Goal: Task Accomplishment & Management: Contribute content

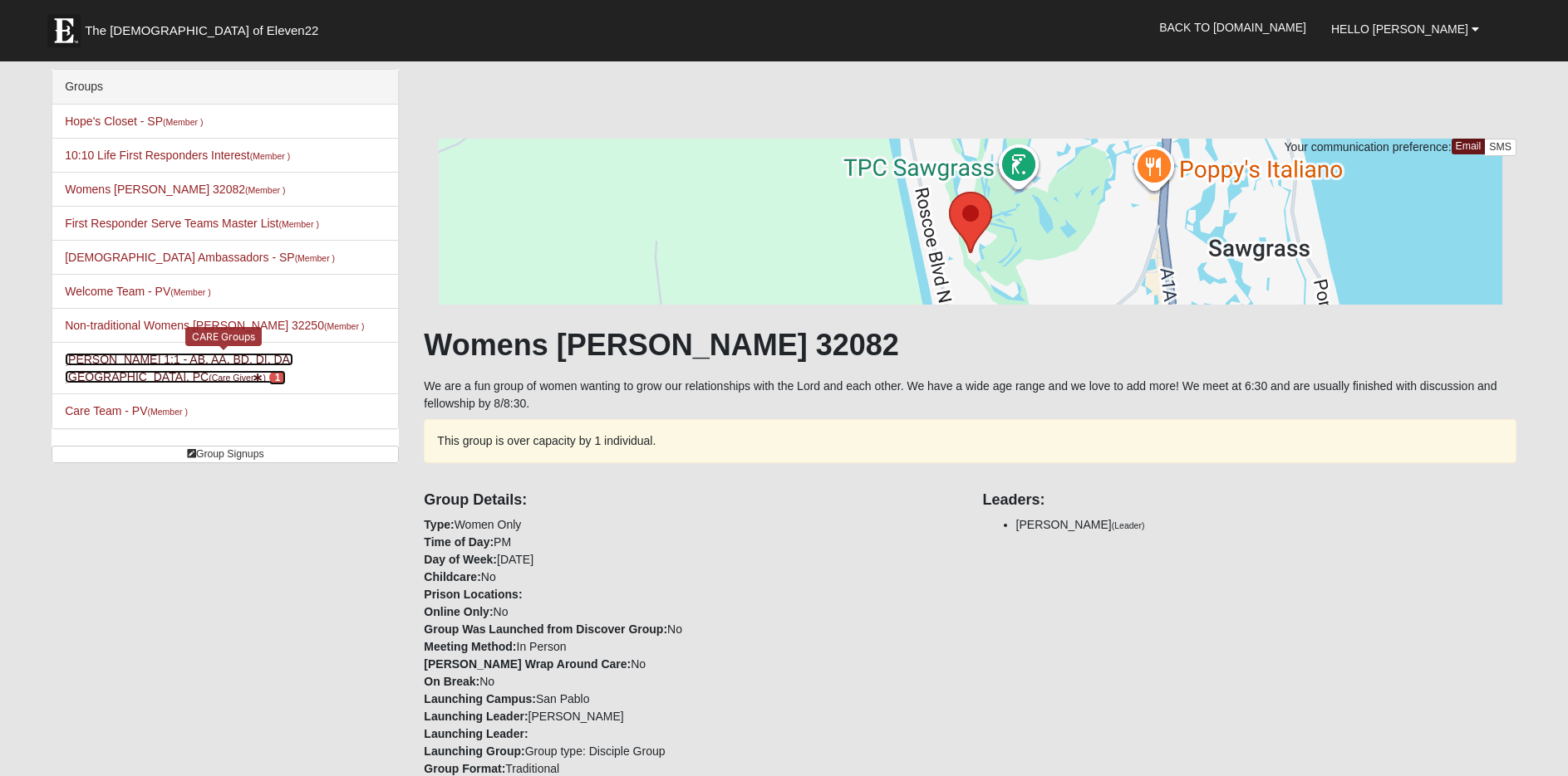
click at [171, 361] on link "Pam Wendlandt 1:1 - AB, AA, BD, DI, DA, MA, PC (Care Giver ) 1" at bounding box center [179, 368] width 229 height 30
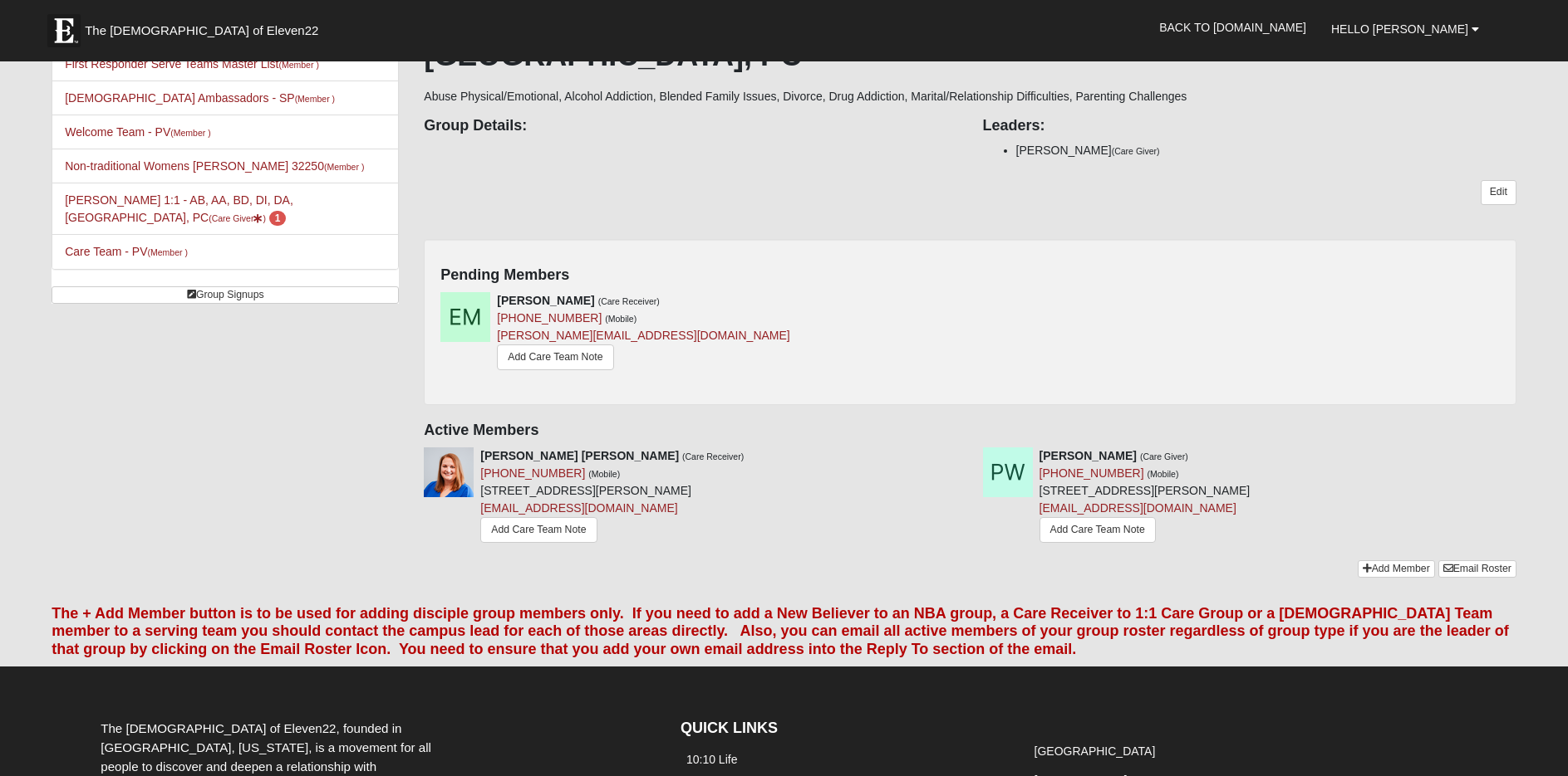
scroll to position [166, 0]
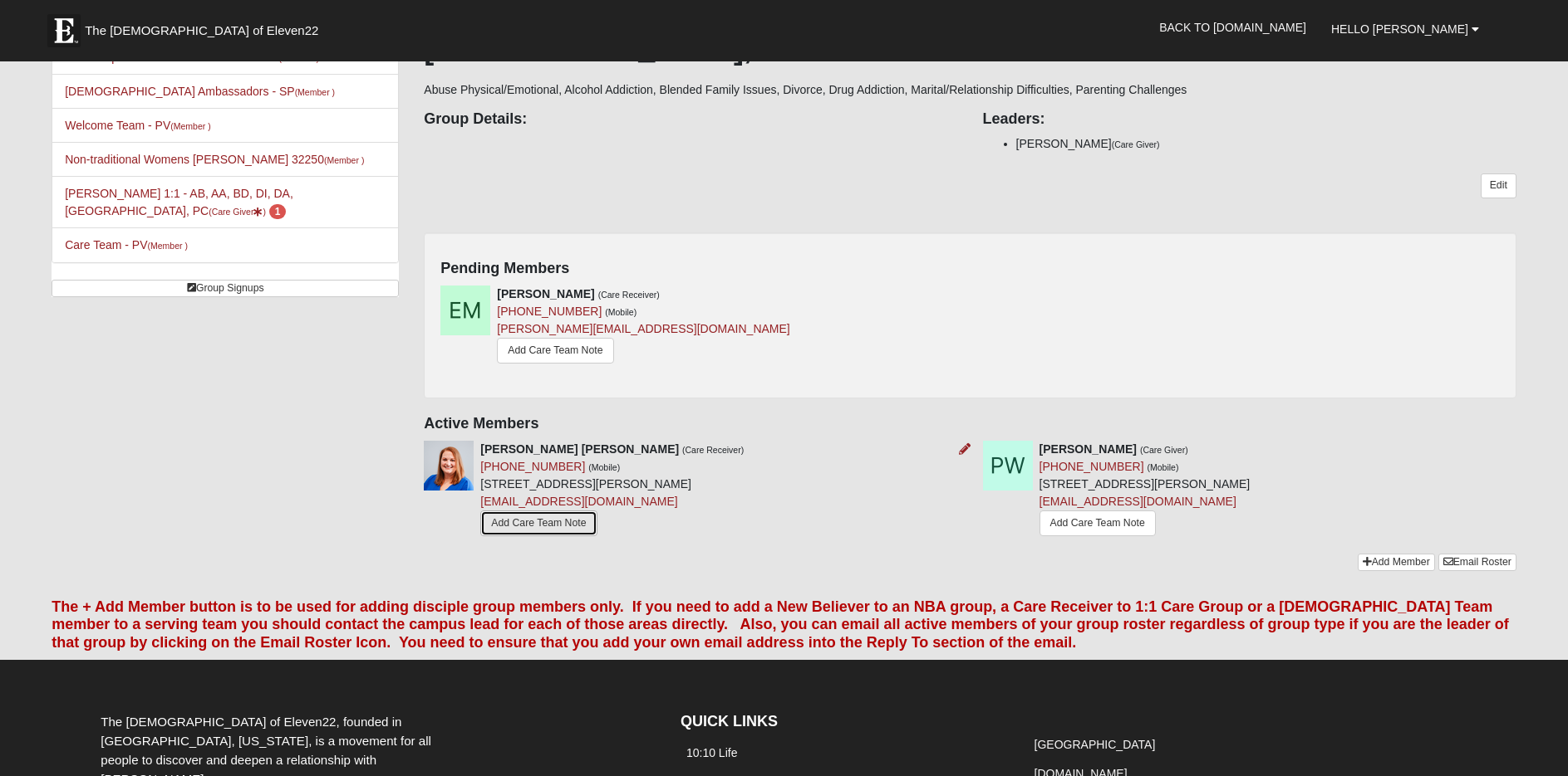
click at [538, 510] on link "Add Care Team Note" at bounding box center [538, 523] width 116 height 25
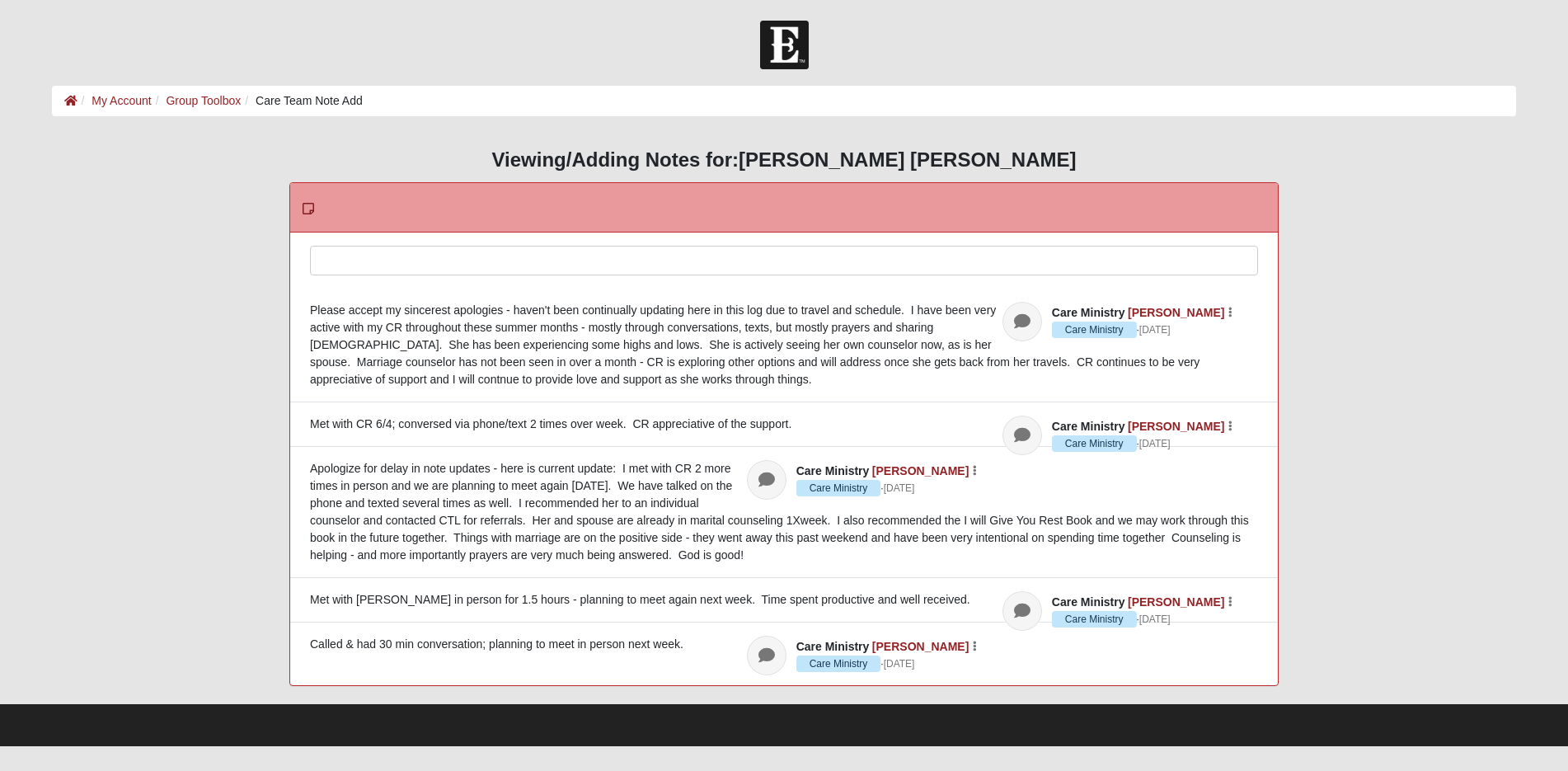
click at [392, 266] on div at bounding box center [784, 283] width 946 height 72
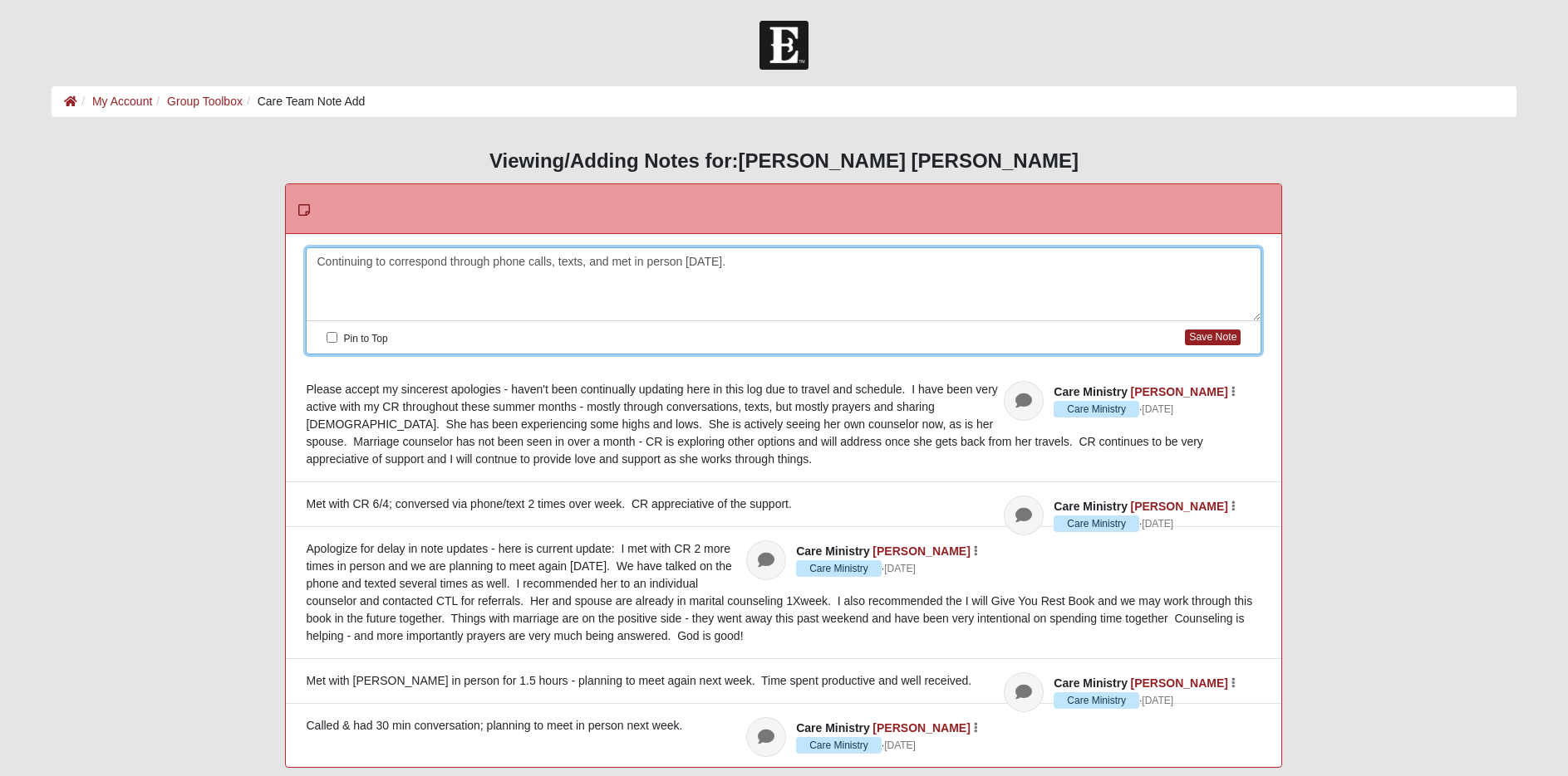
click at [450, 263] on div "Continuing to correspond through phone calls, texts, and met in person today." at bounding box center [783, 284] width 953 height 73
click at [802, 264] on div "Continuing to correspond with CR through phone calls, texts, and met in person …" at bounding box center [783, 284] width 953 height 73
click at [1045, 262] on div "Continuing to correspond with CR through phone calls, texts, and met in person …" at bounding box center [783, 284] width 953 height 73
click at [1045, 261] on div "Continuing to correspond with CR through phone calls, texts, and met in person …" at bounding box center [783, 284] width 953 height 73
click at [1188, 261] on div "Continuing to correspond with CR through phone calls, texts, and met in person …" at bounding box center [783, 284] width 953 height 73
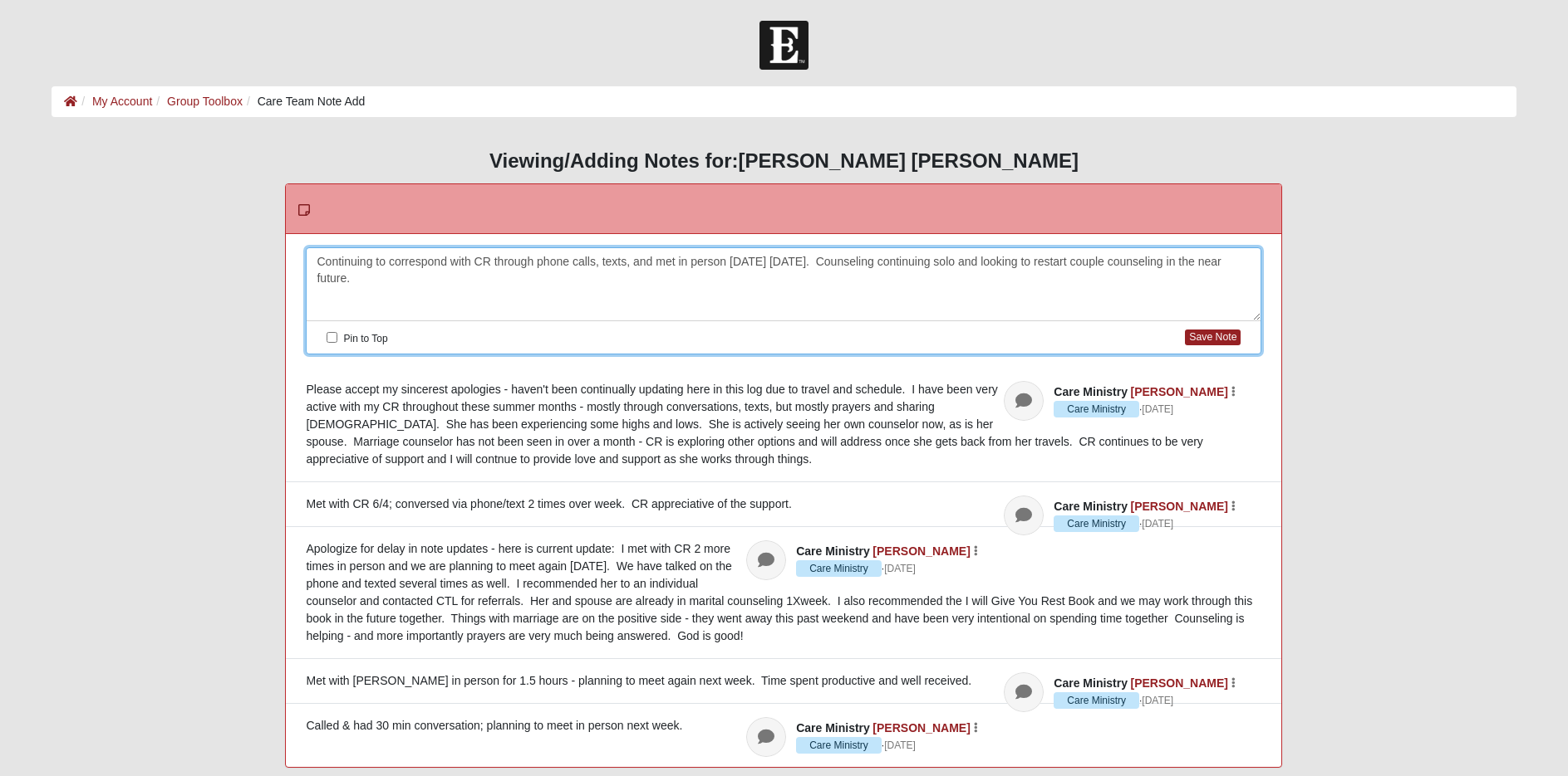
click at [1256, 263] on div "Continuing to correspond with CR through phone calls, texts, and met in person …" at bounding box center [783, 284] width 953 height 73
click at [1212, 335] on button "Save Note" at bounding box center [1212, 338] width 56 height 16
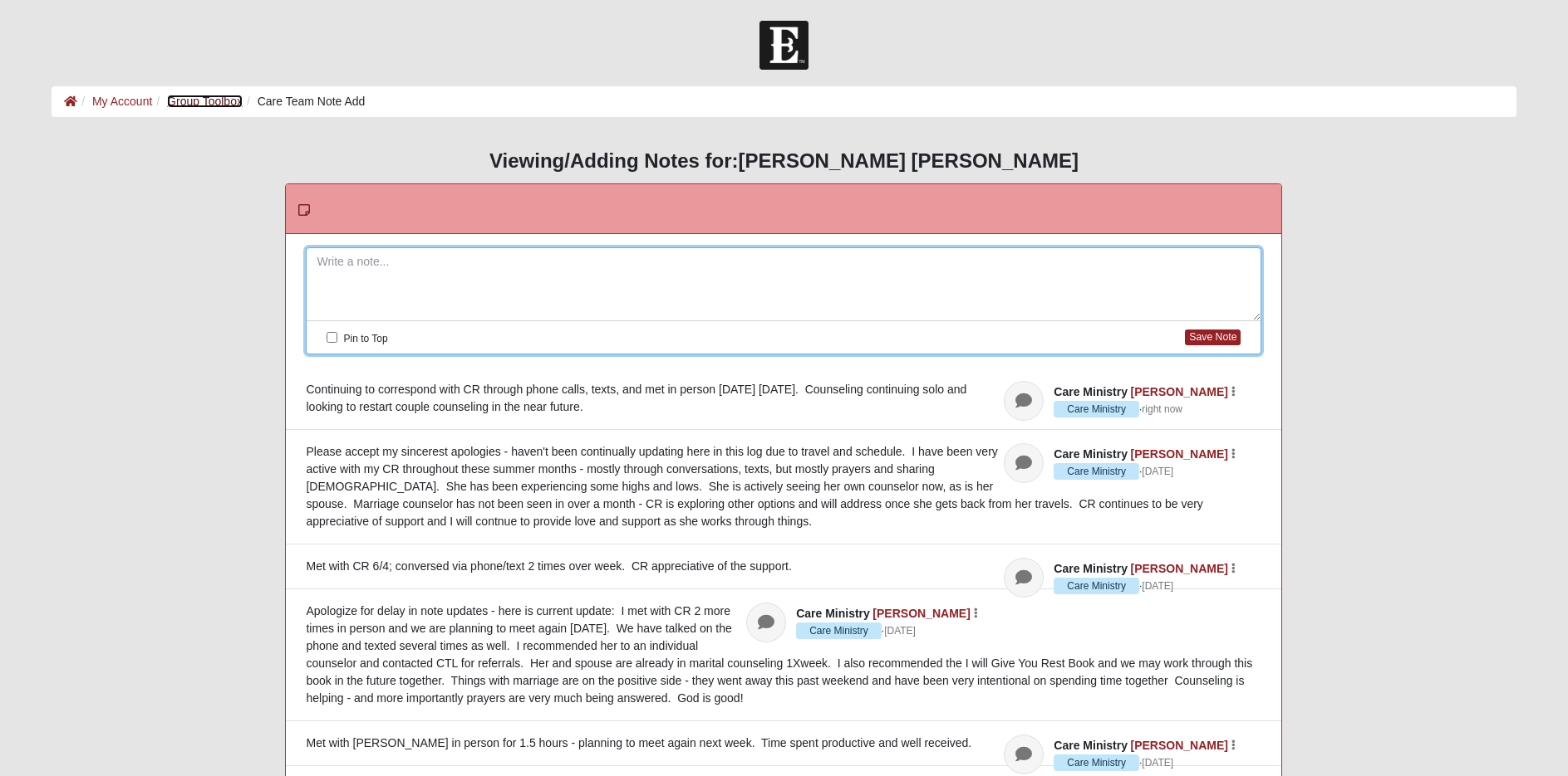
click at [219, 99] on link "Group Toolbox" at bounding box center [204, 102] width 75 height 14
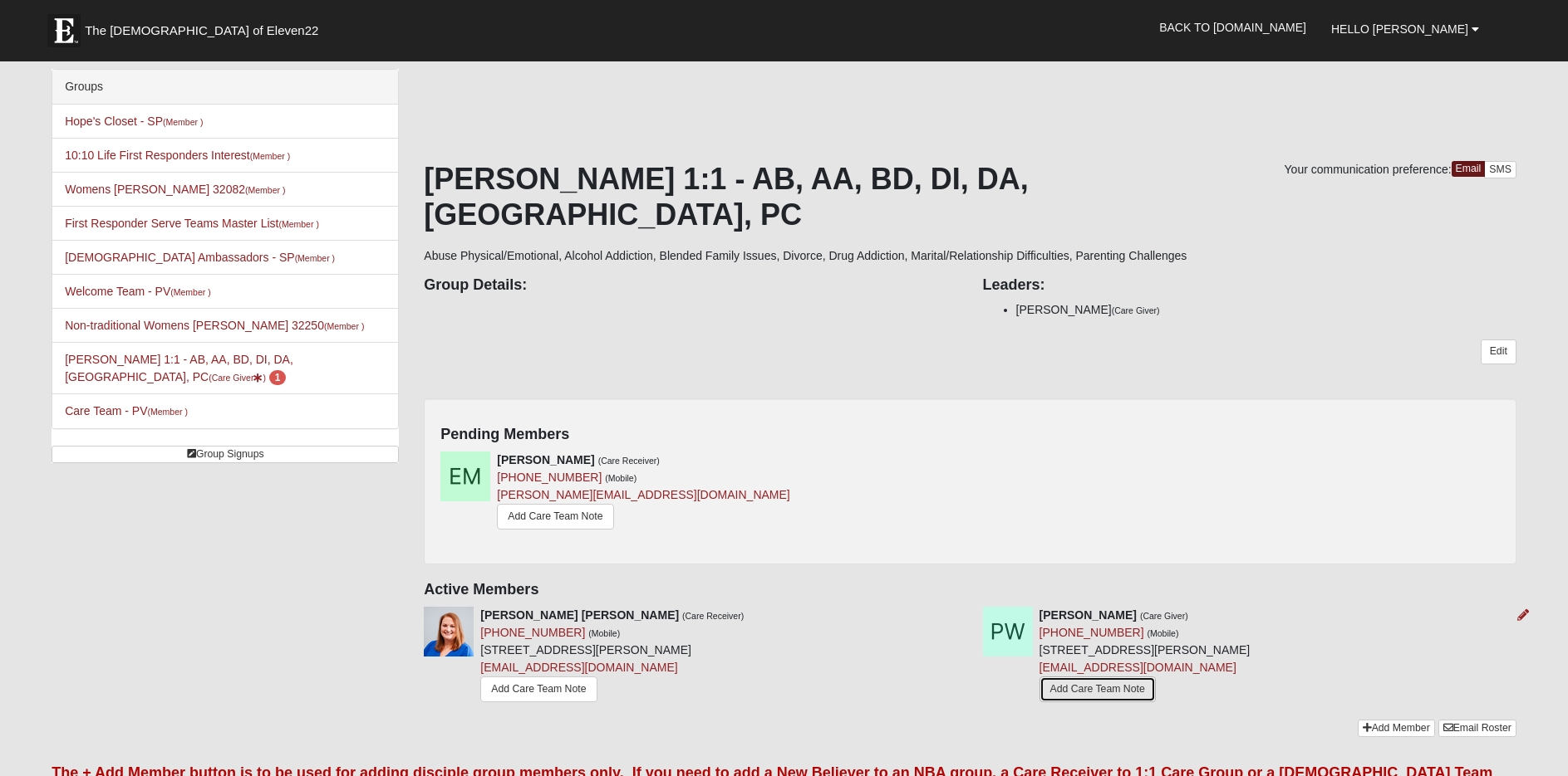
click at [1085, 677] on link "Add Care Team Note" at bounding box center [1097, 690] width 116 height 25
click at [544, 677] on link "Add Care Team Note" at bounding box center [538, 690] width 116 height 25
drag, startPoint x: 500, startPoint y: 427, endPoint x: 599, endPoint y: 421, distance: 99.2
click at [594, 454] on strong "[PERSON_NAME]" at bounding box center [545, 460] width 97 height 14
copy strong "[PERSON_NAME]"
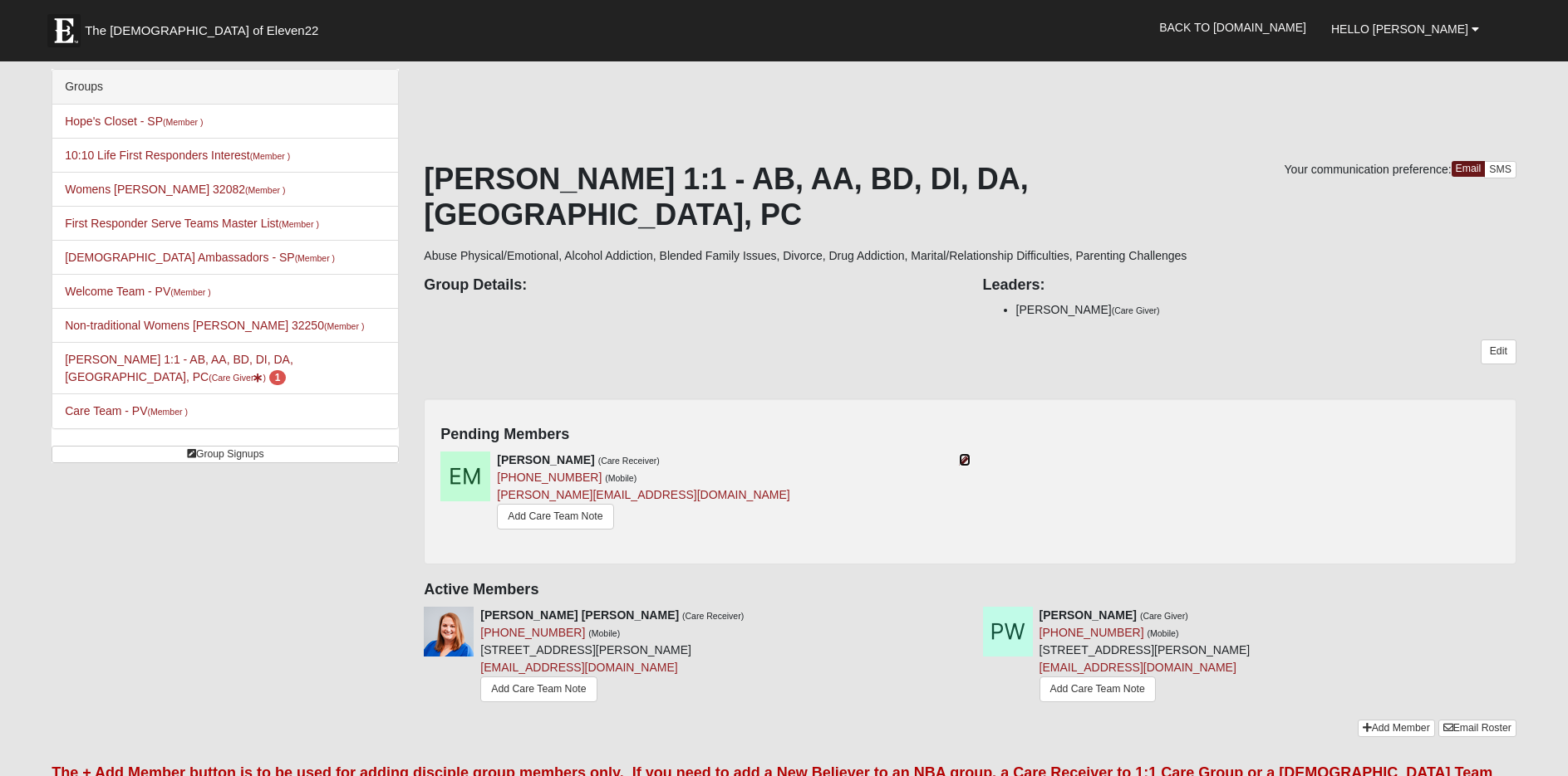
click at [965, 454] on icon at bounding box center [964, 460] width 12 height 12
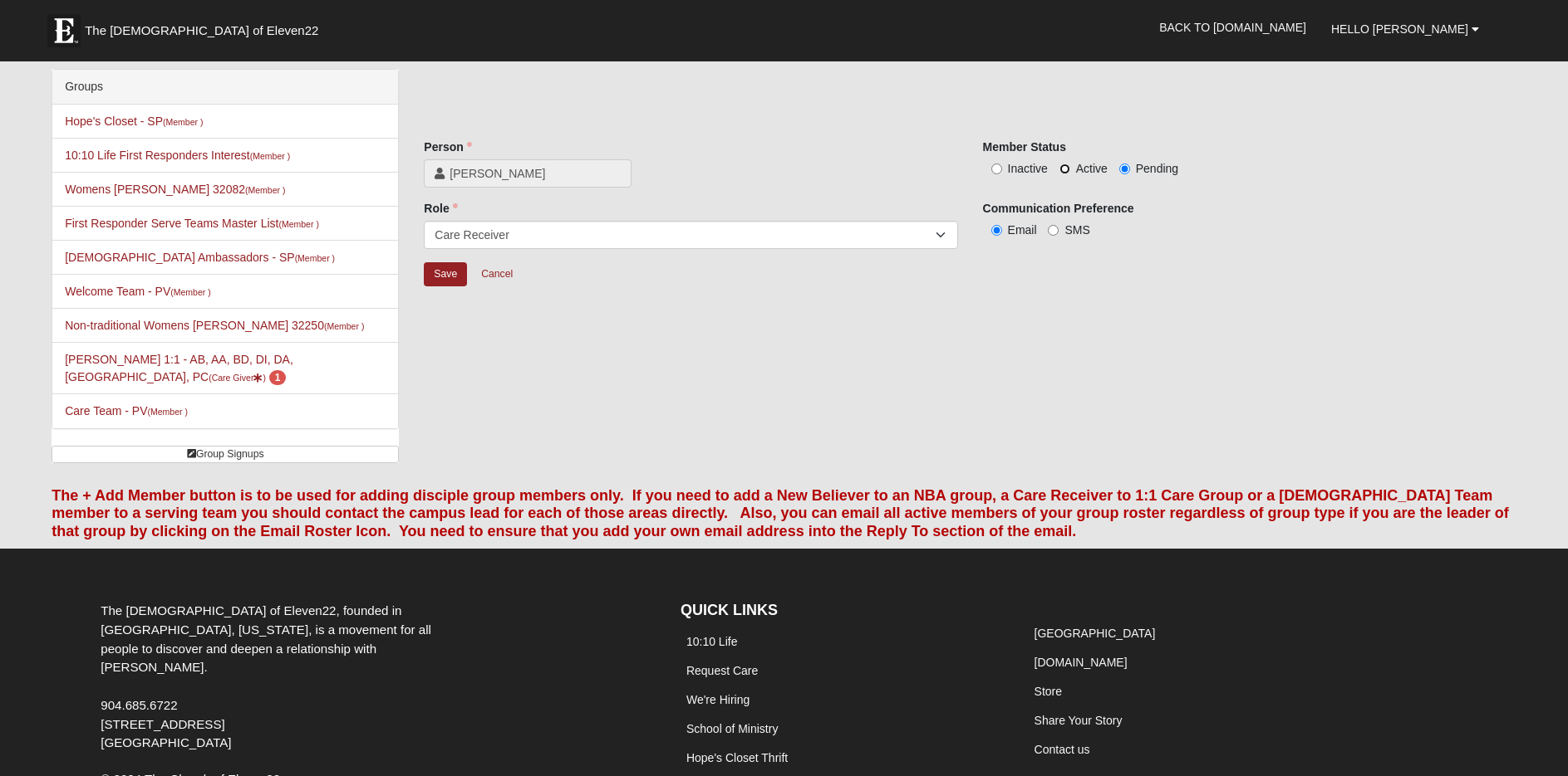
click at [1065, 170] on input "Active" at bounding box center [1064, 168] width 11 height 11
radio input "true"
click at [436, 268] on input "Save" at bounding box center [444, 274] width 43 height 24
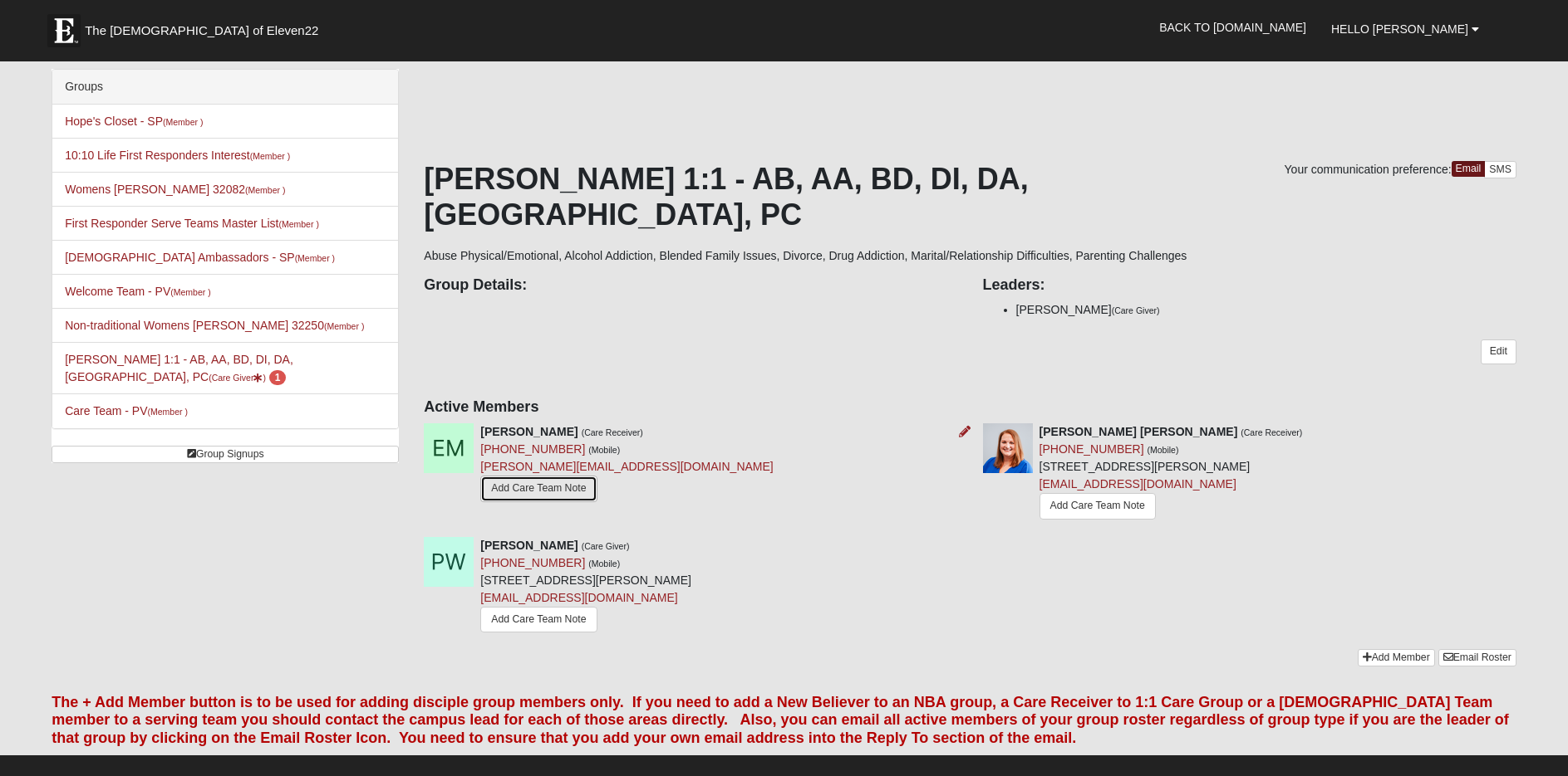
click at [533, 476] on link "Add Care Team Note" at bounding box center [538, 488] width 116 height 25
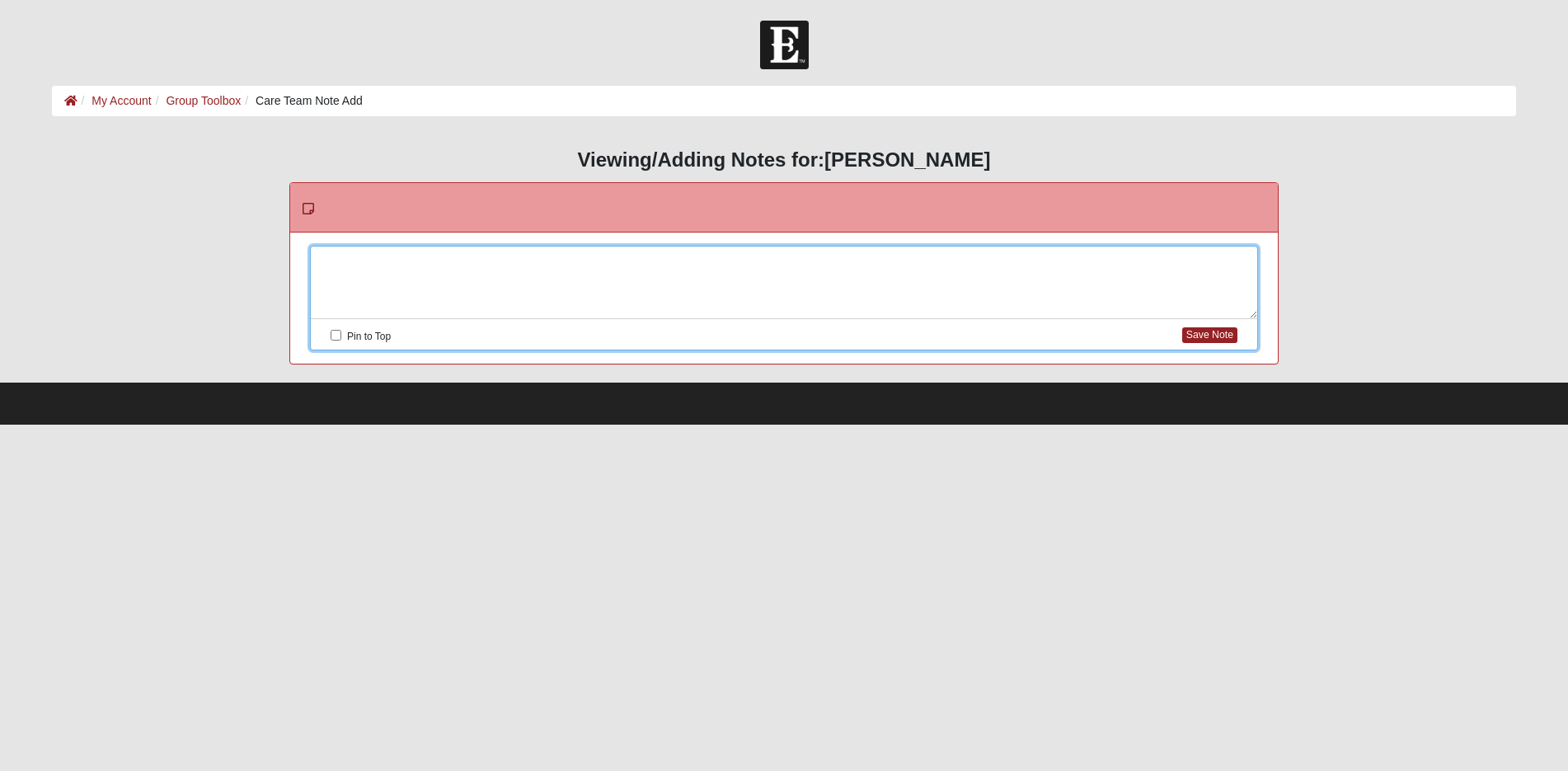
click at [357, 262] on div at bounding box center [784, 283] width 946 height 72
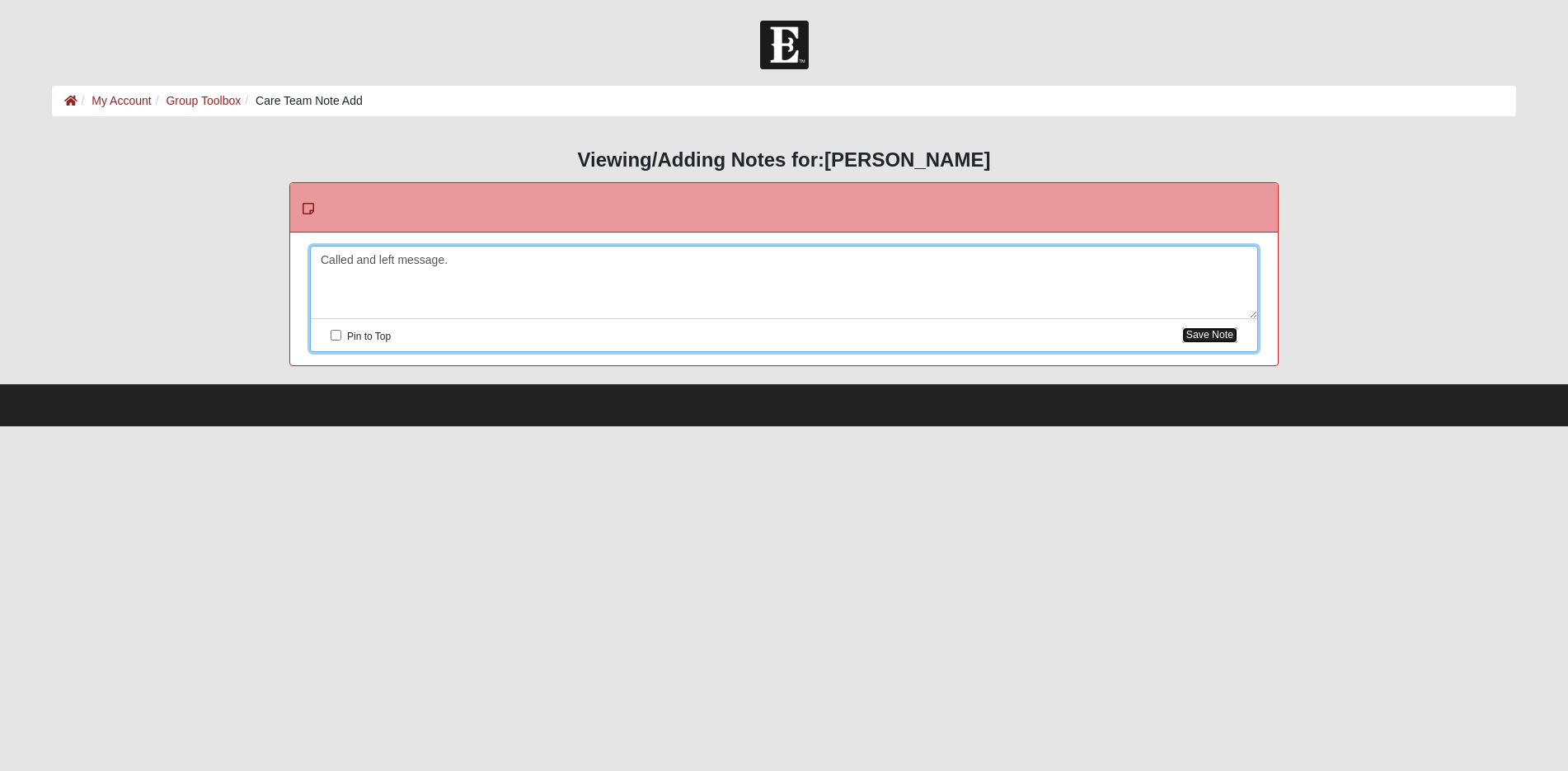
click at [1206, 333] on button "Save Note" at bounding box center [1210, 335] width 55 height 16
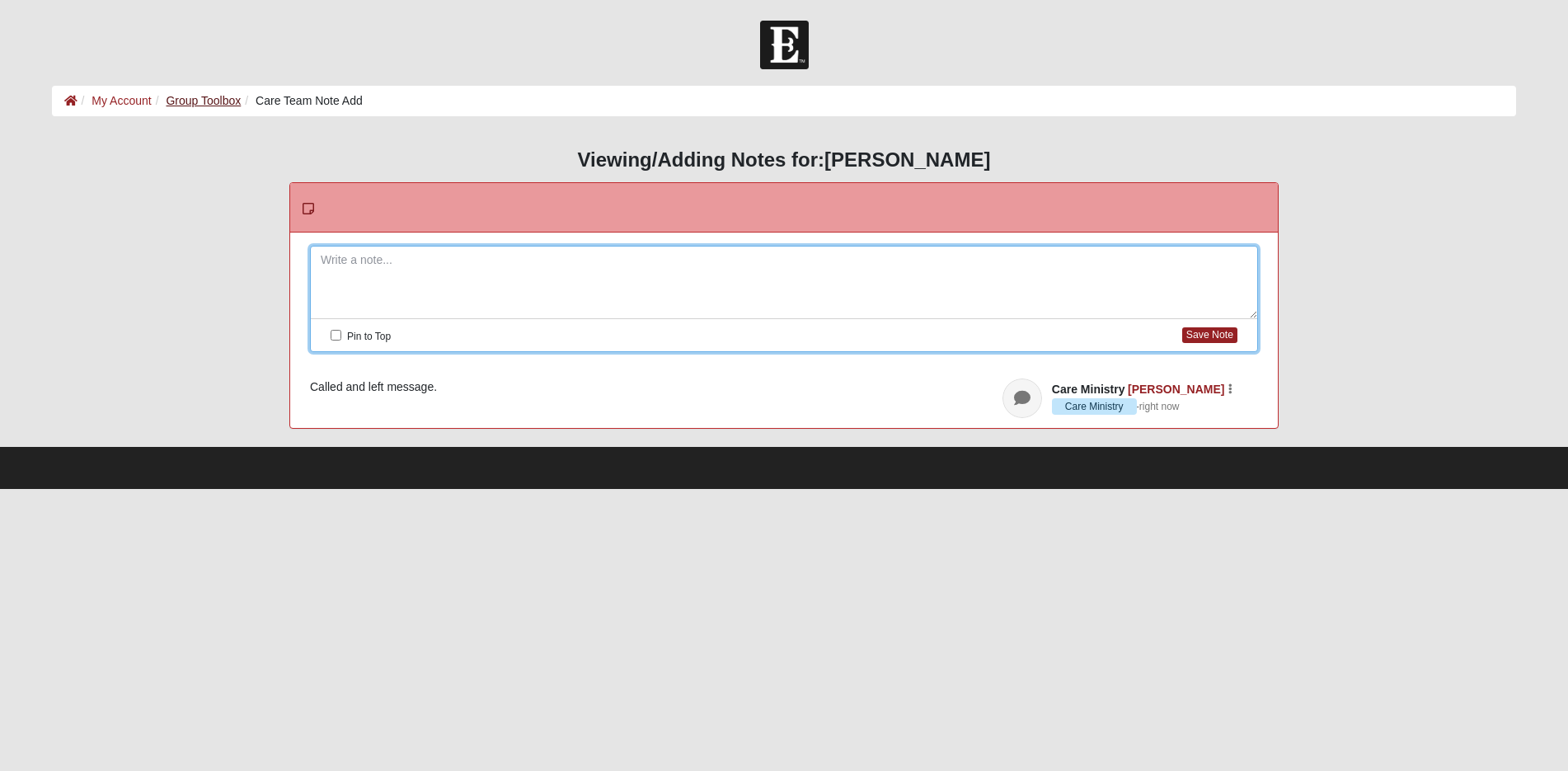
drag, startPoint x: 206, startPoint y: 92, endPoint x: 224, endPoint y: 104, distance: 21.6
click at [206, 92] on li "Group Toolbox" at bounding box center [197, 101] width 90 height 18
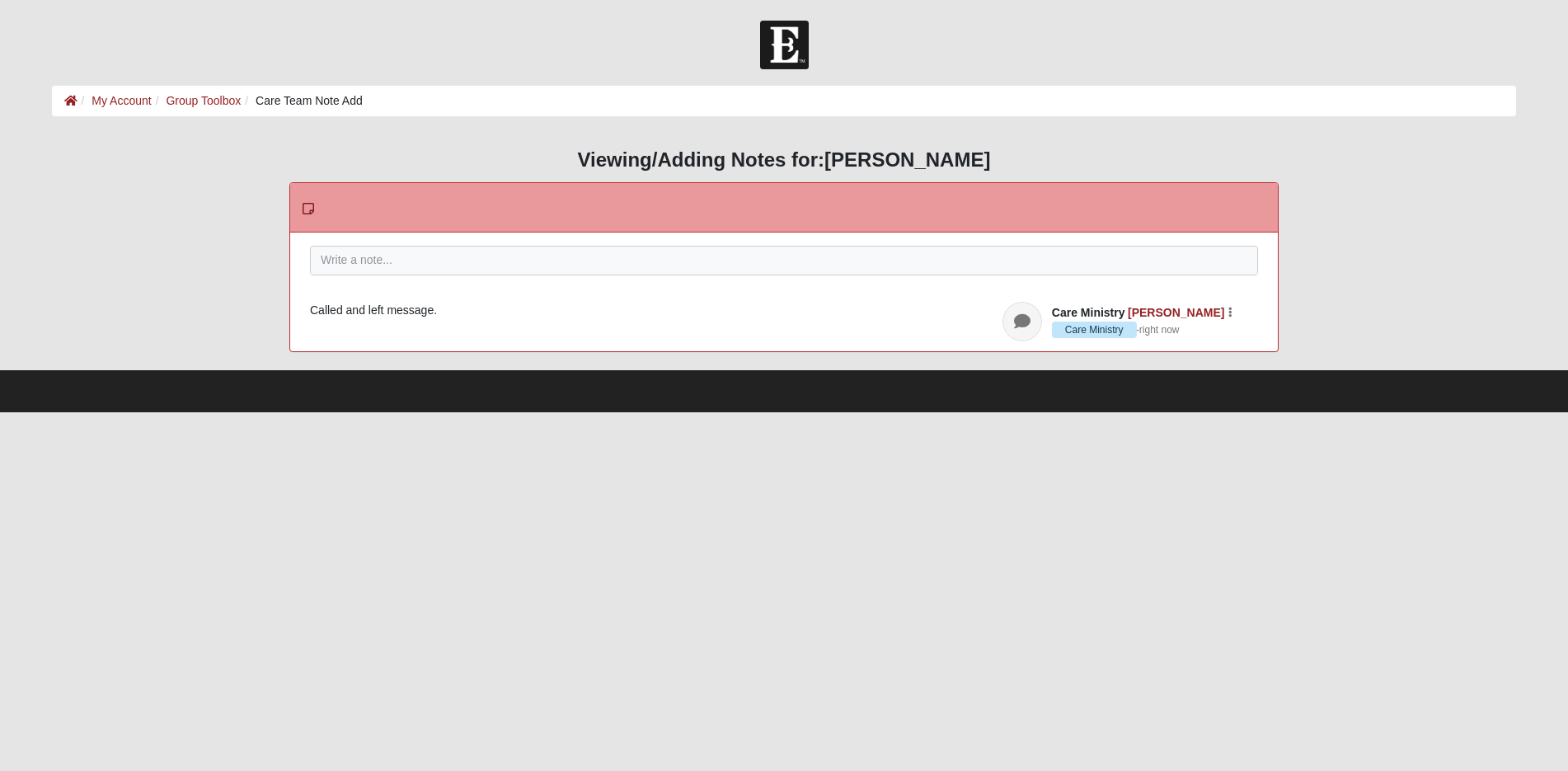
click at [231, 108] on li "Group Toolbox" at bounding box center [197, 101] width 90 height 18
click at [226, 101] on link "Group Toolbox" at bounding box center [203, 101] width 75 height 13
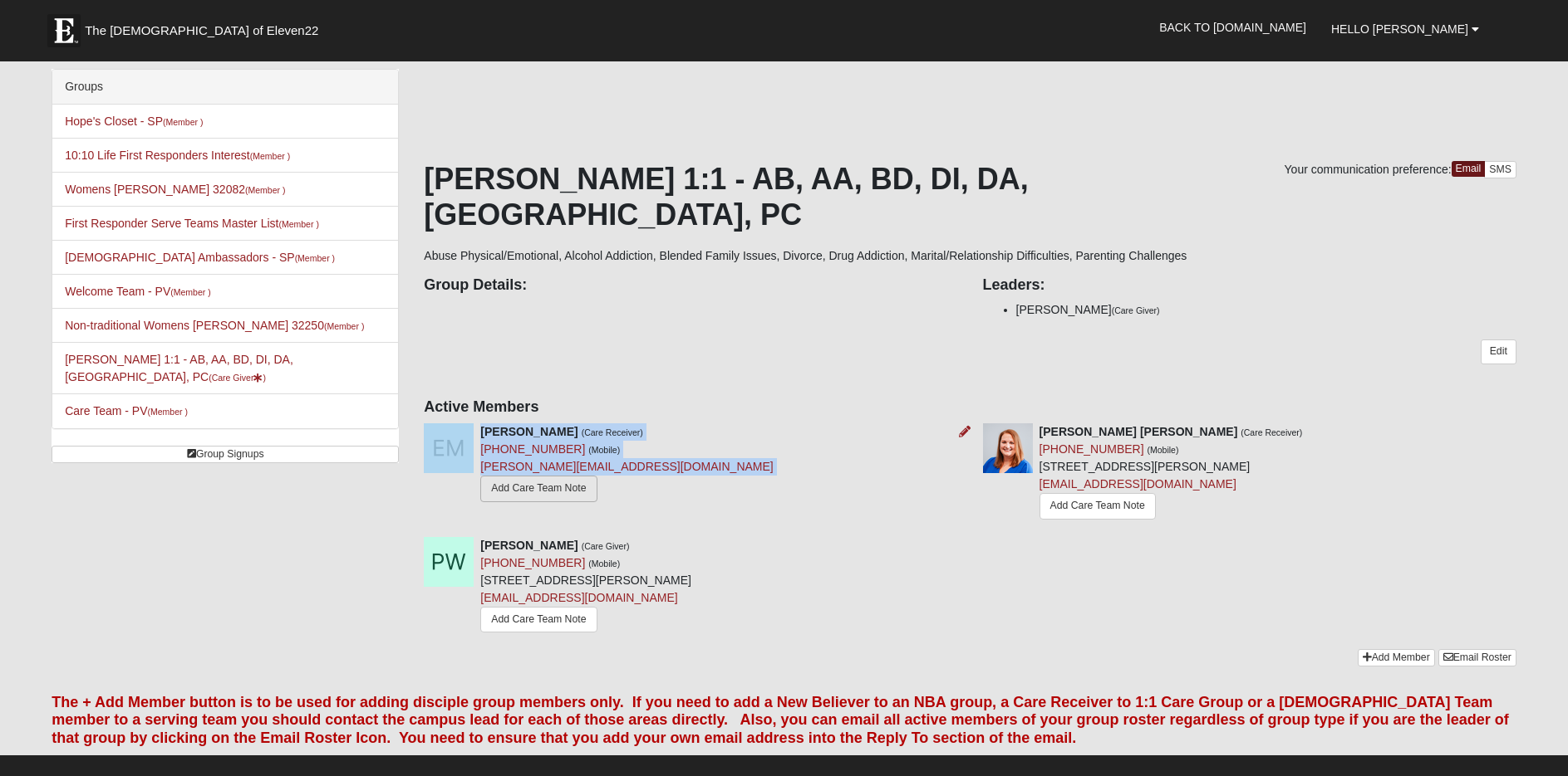
drag, startPoint x: 667, startPoint y: 427, endPoint x: 543, endPoint y: 443, distance: 125.0
click at [543, 444] on div "[PERSON_NAME] (Care Receiver) [PHONE_NUMBER] (Mobile) [PERSON_NAME][EMAIL_ADDRE…" at bounding box center [690, 465] width 558 height 84
click at [660, 462] on div "[PERSON_NAME] (Care Receiver) [PHONE_NUMBER] (Mobile) [PERSON_NAME][EMAIL_ADDRE…" at bounding box center [626, 465] width 292 height 84
drag, startPoint x: 478, startPoint y: 432, endPoint x: 593, endPoint y: 449, distance: 116.2
click at [593, 449] on div "Elizabeth Menezes (Care Receiver) (443) 695-9697 (Mobile) elizabeth.menezes921@…" at bounding box center [690, 465] width 558 height 84
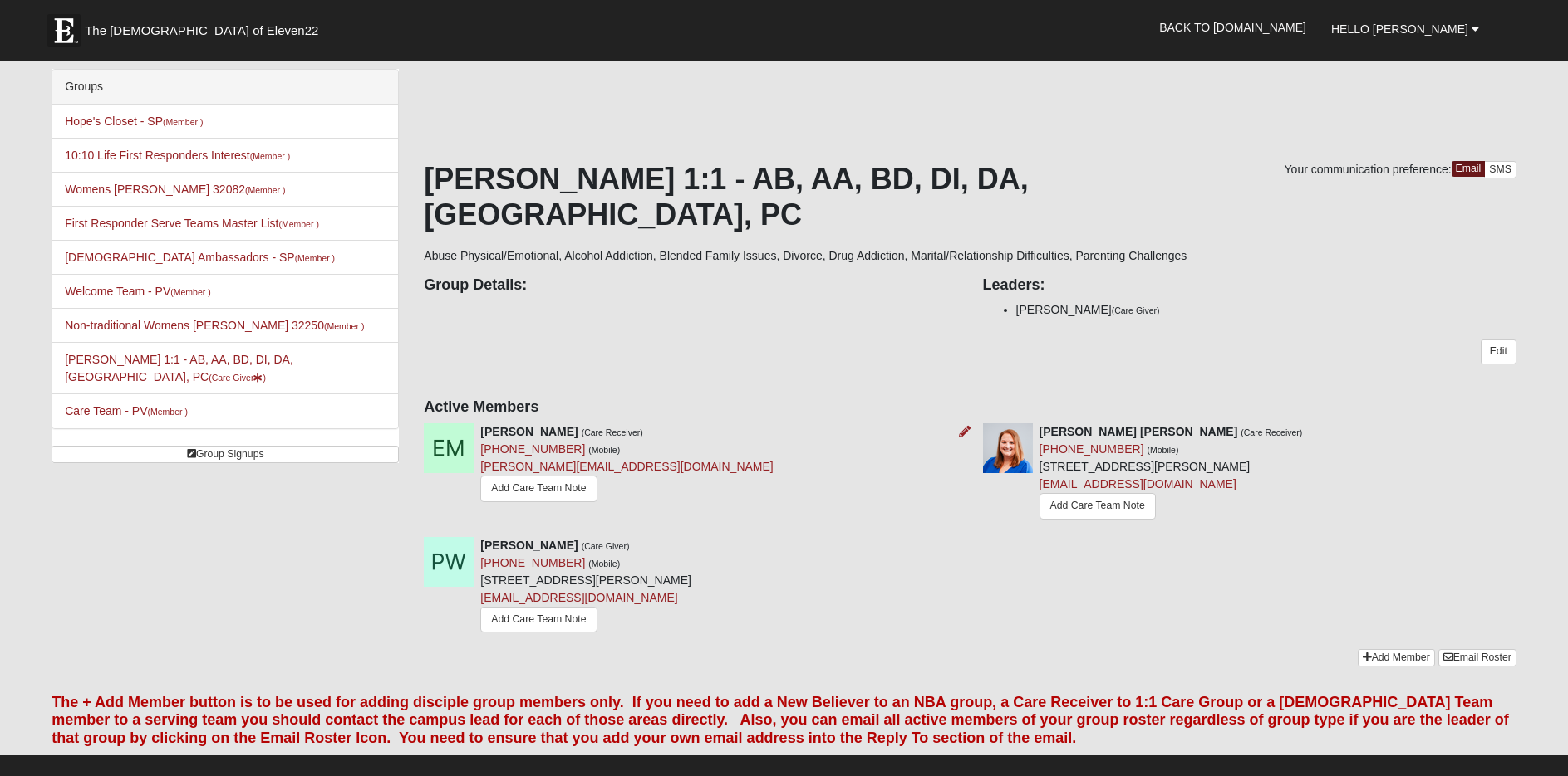
drag, startPoint x: 726, startPoint y: 489, endPoint x: 671, endPoint y: 447, distance: 69.2
click at [723, 488] on div "Elizabeth Menezes (Care Receiver) (443) 695-9697 (Mobile) elizabeth.menezes921@…" at bounding box center [969, 479] width 1117 height 113
drag, startPoint x: 667, startPoint y: 433, endPoint x: 621, endPoint y: 433, distance: 46.0
click at [621, 433] on div "Elizabeth Menezes (Care Receiver) (443) 695-9697 (Mobile) elizabeth.menezes921@…" at bounding box center [690, 465] width 558 height 84
drag, startPoint x: 703, startPoint y: 473, endPoint x: 662, endPoint y: 436, distance: 55.2
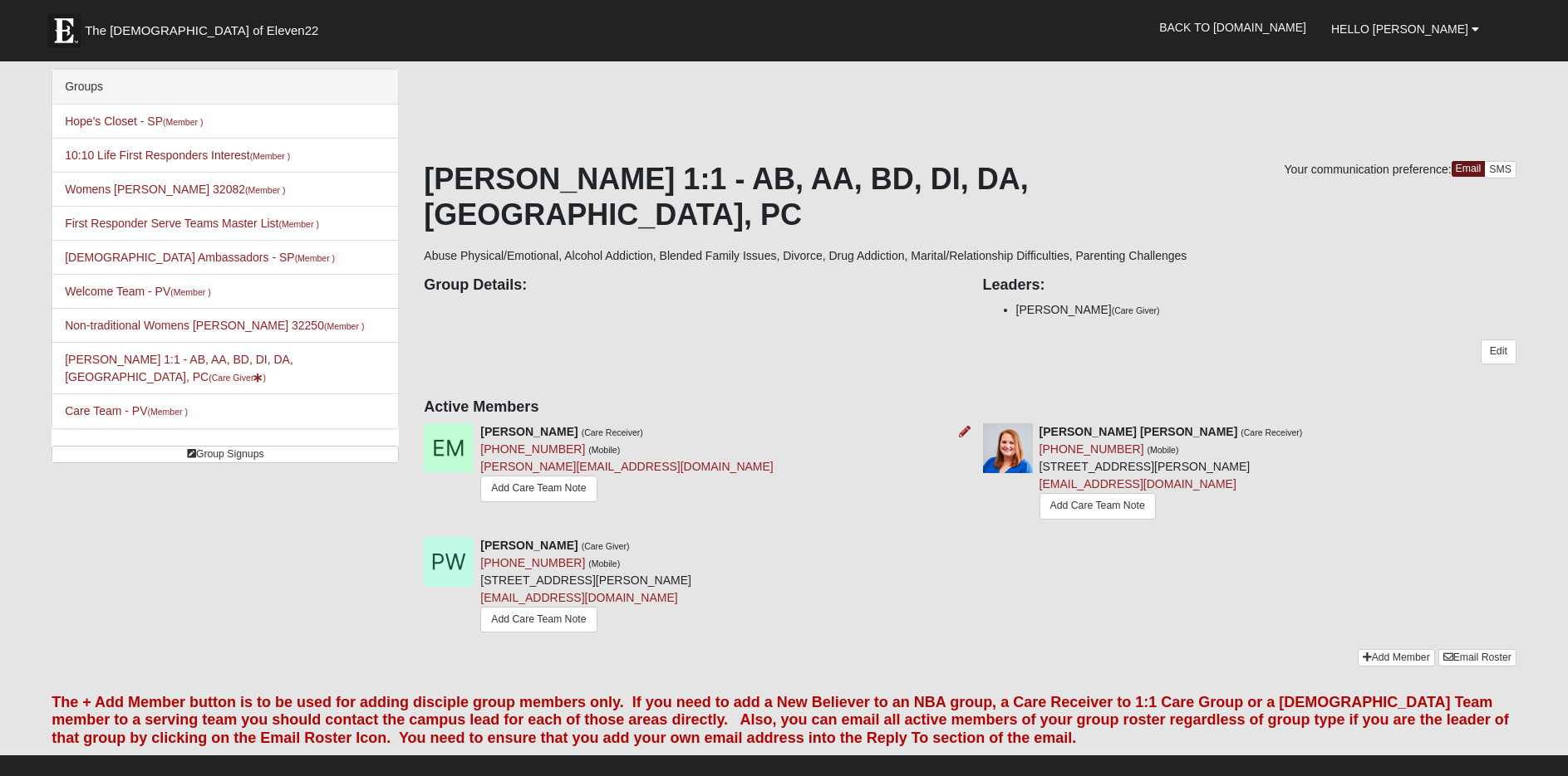
click at [695, 466] on div "Elizabeth Menezes (Care Receiver) (443) 695-9697 (Mobile) elizabeth.menezes921@…" at bounding box center [969, 479] width 1117 height 113
drag, startPoint x: 668, startPoint y: 432, endPoint x: 638, endPoint y: 429, distance: 30.1
click at [638, 429] on div "Elizabeth Menezes (Care Receiver) (443) 695-9697 (Mobile) elizabeth.menezes921@…" at bounding box center [690, 465] width 558 height 84
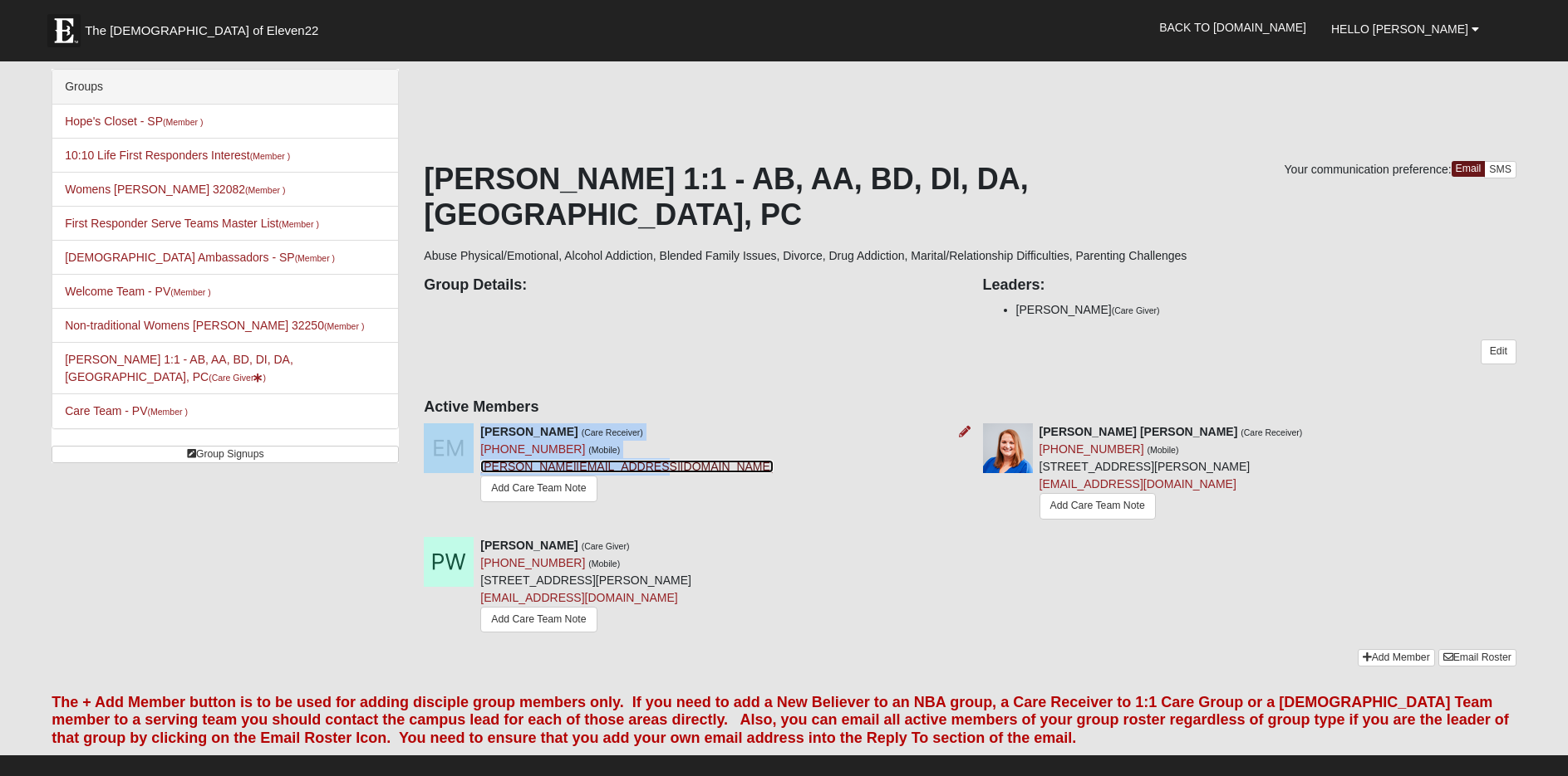
click at [654, 460] on link "[PERSON_NAME][EMAIL_ADDRESS][DOMAIN_NAME]" at bounding box center [626, 467] width 292 height 14
click at [609, 423] on div "Elizabeth Menezes (Care Receiver) (443) 695-9697 (Mobile) elizabeth.menezes921@…" at bounding box center [626, 465] width 292 height 84
drag, startPoint x: 616, startPoint y: 413, endPoint x: 671, endPoint y: 441, distance: 61.7
click at [671, 441] on div "Elizabeth Menezes (Care Receiver) (443) 695-9697 (Mobile) elizabeth.menezes921@…" at bounding box center [690, 465] width 558 height 84
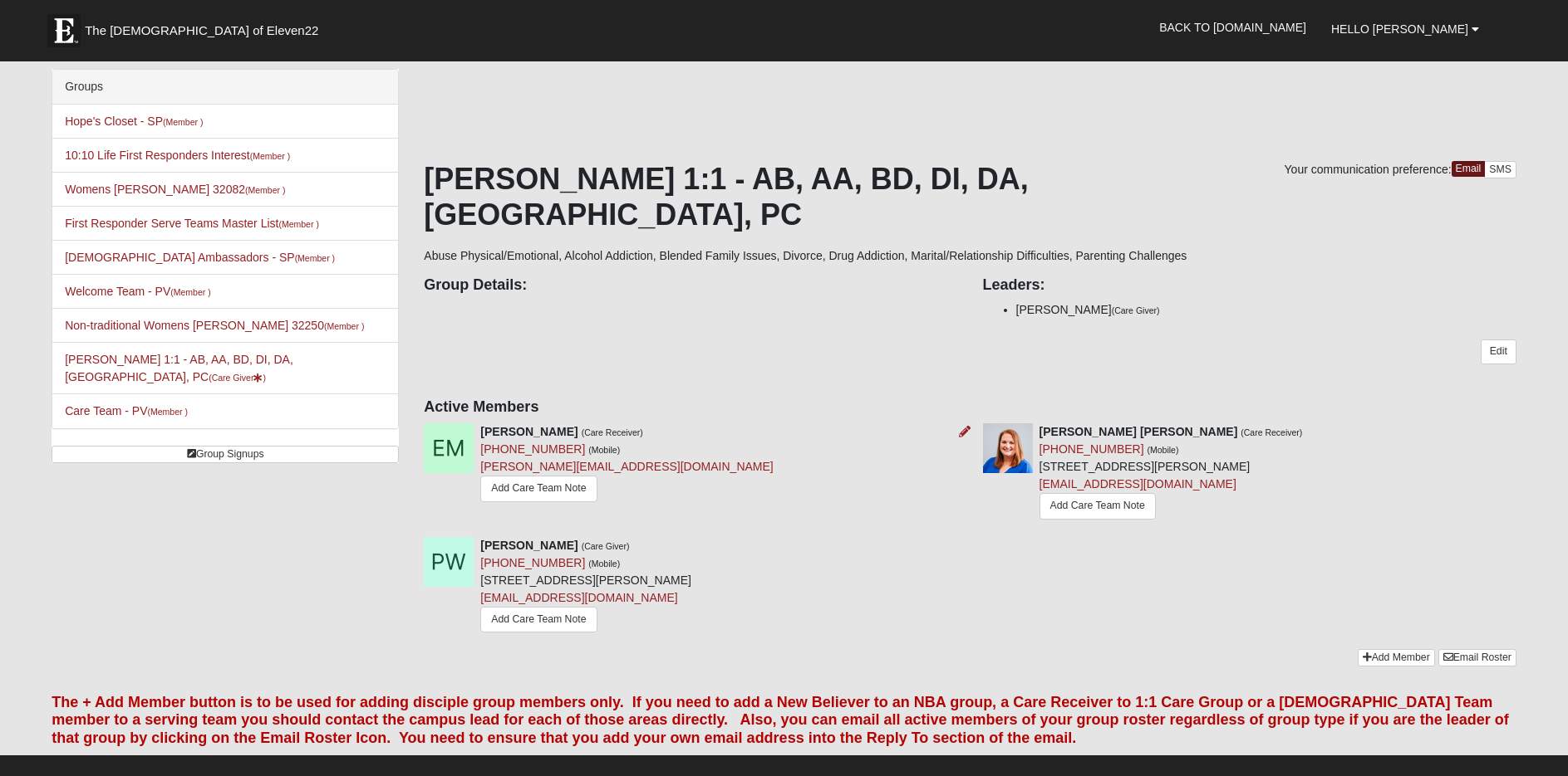
drag, startPoint x: 479, startPoint y: 433, endPoint x: 668, endPoint y: 450, distance: 189.8
click at [668, 450] on div "Elizabeth Menezes (Care Receiver) (443) 695-9697 (Mobile) elizabeth.menezes921@…" at bounding box center [690, 465] width 558 height 84
